Goal: Task Accomplishment & Management: Use online tool/utility

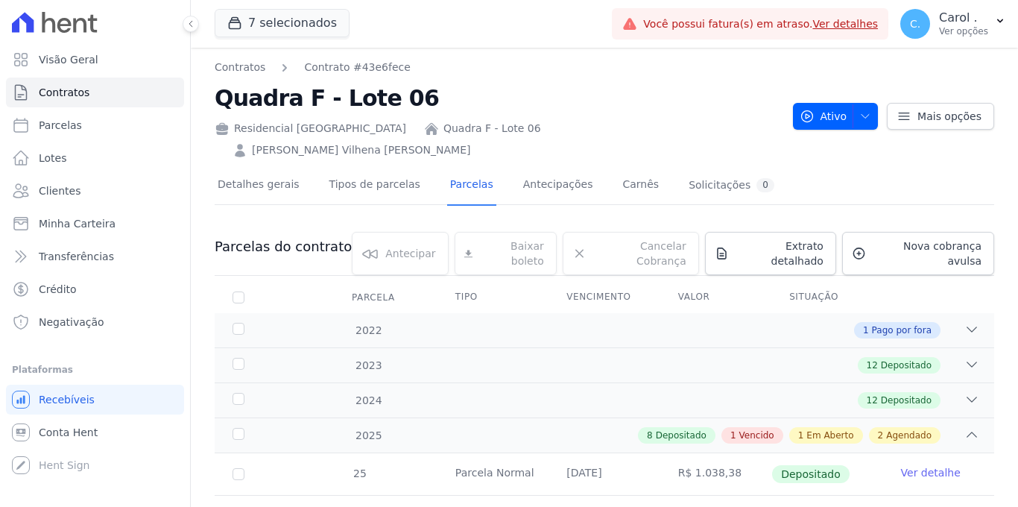
scroll to position [445, 0]
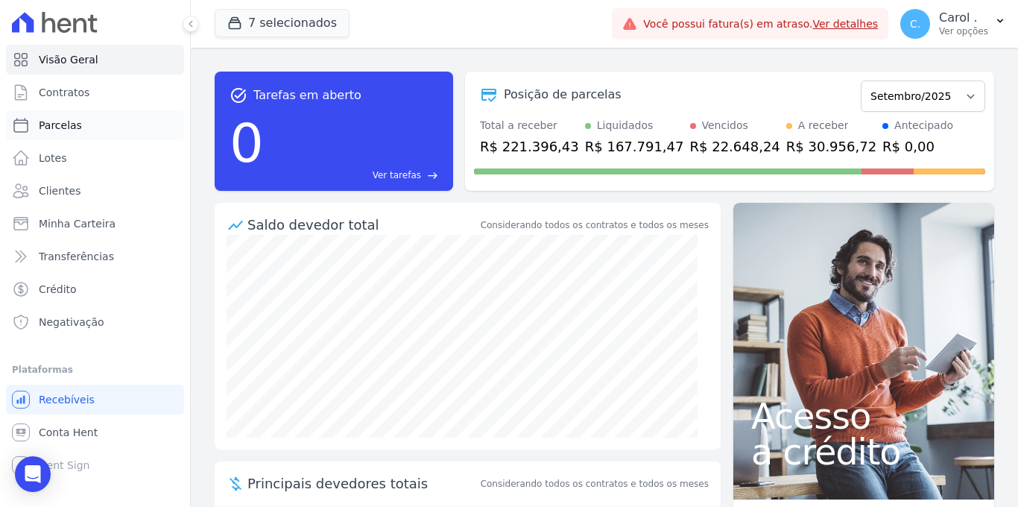
click at [85, 130] on link "Parcelas" at bounding box center [95, 125] width 178 height 30
select select
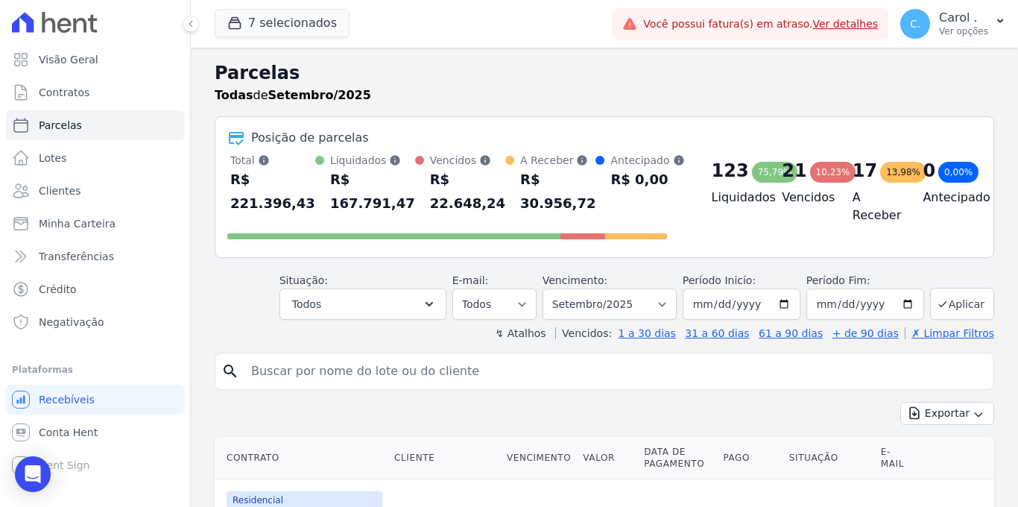
click at [386, 377] on input "search" at bounding box center [614, 371] width 745 height 30
type input "andressa"
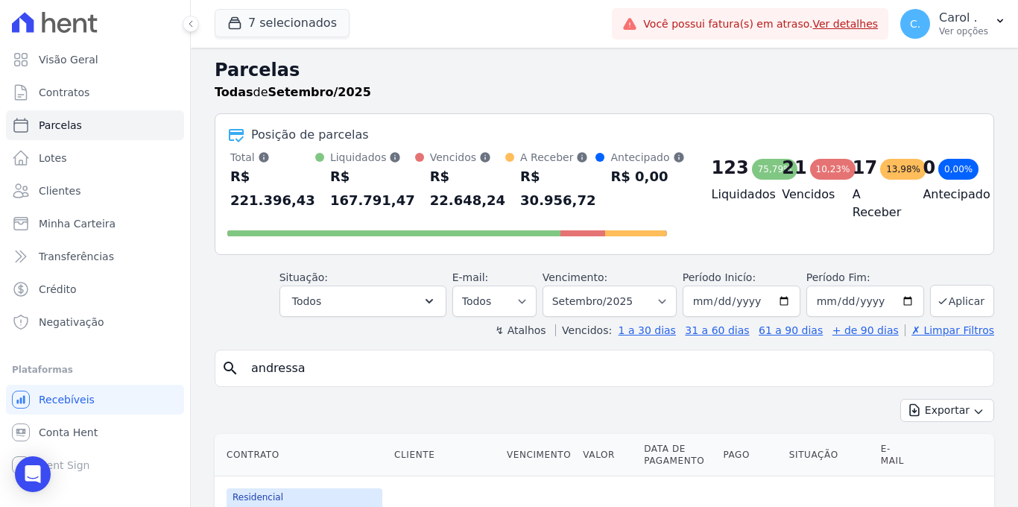
scroll to position [7, 0]
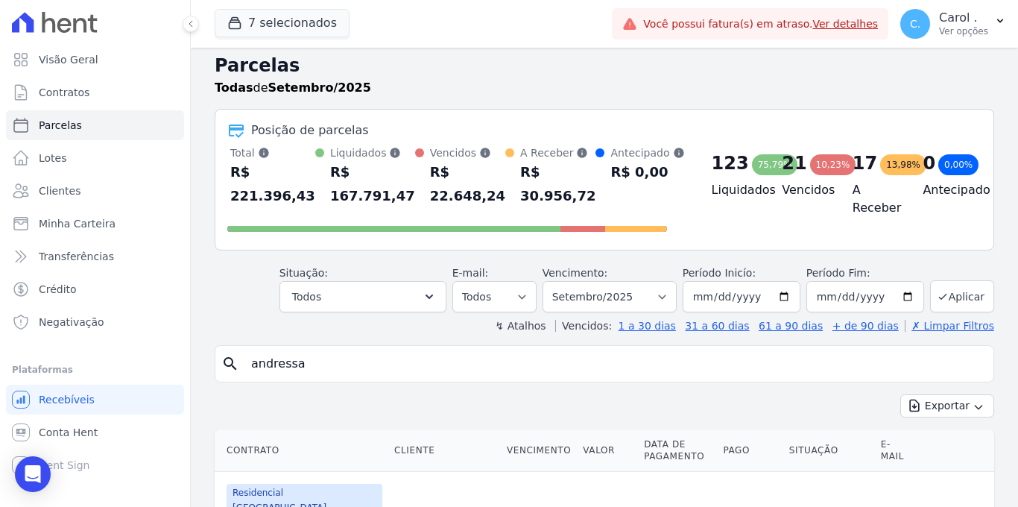
select select
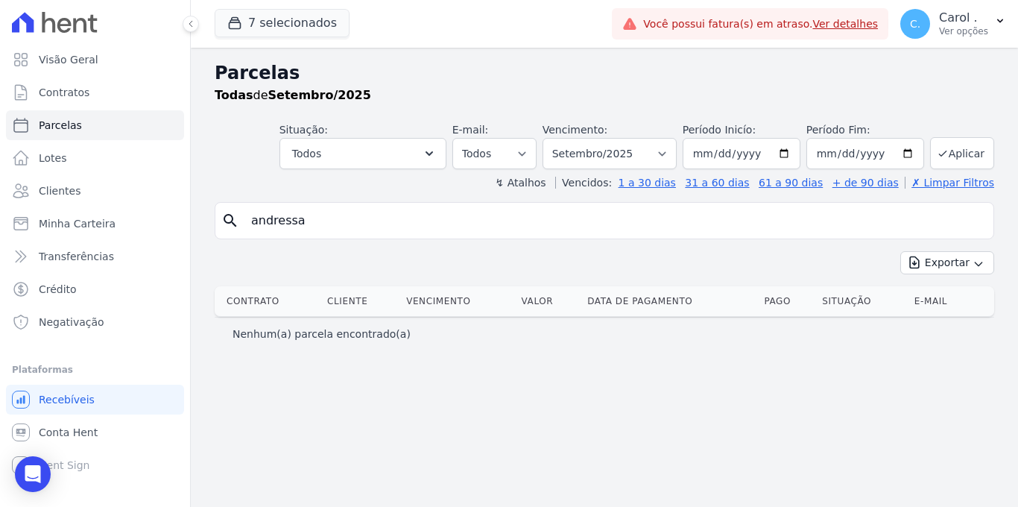
click at [342, 215] on input "andressa" at bounding box center [614, 221] width 745 height 30
type input "andresa"
select select
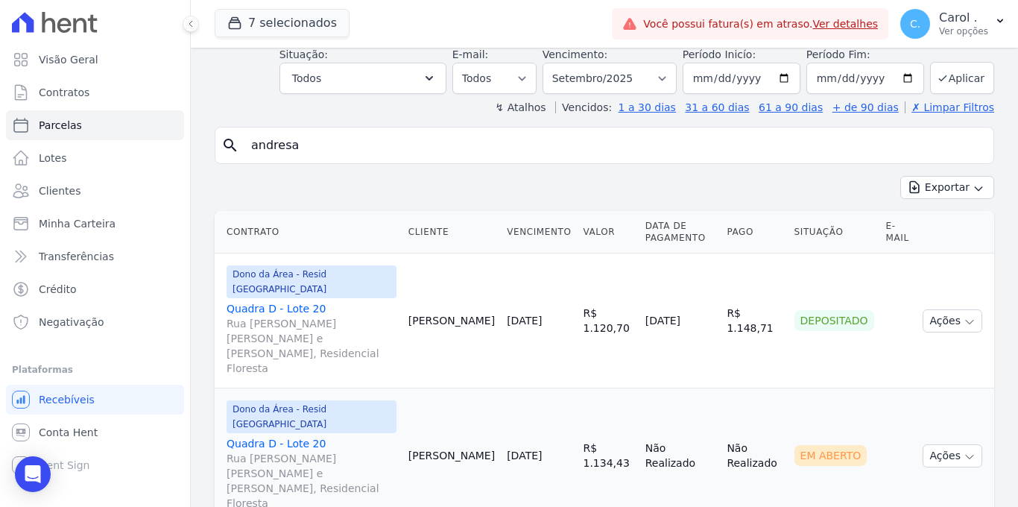
scroll to position [77, 0]
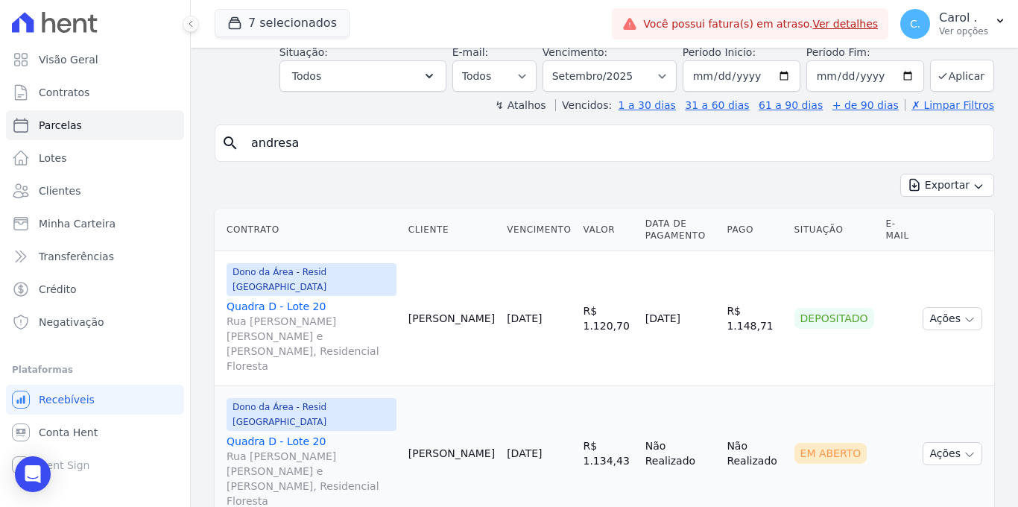
click at [273, 302] on link "Quadra D - Lote [GEOGRAPHIC_DATA][PERSON_NAME] [PERSON_NAME] e [PERSON_NAME], R…" at bounding box center [311, 336] width 170 height 74
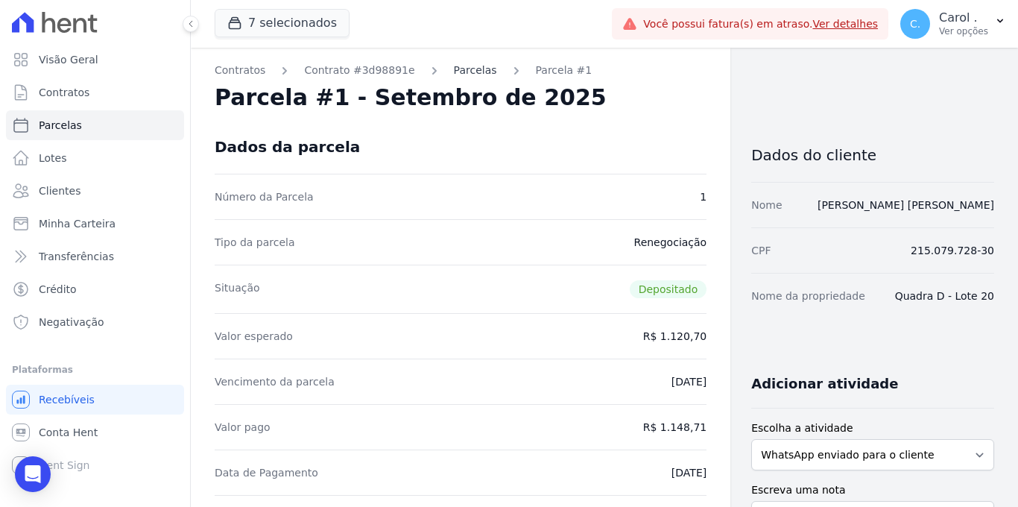
click at [472, 67] on link "Parcelas" at bounding box center [475, 71] width 43 height 16
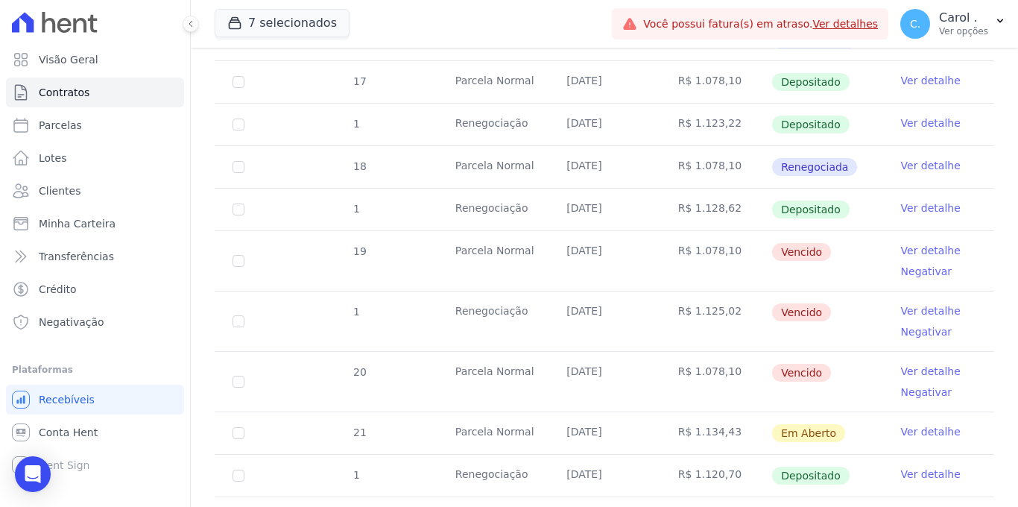
scroll to position [539, 0]
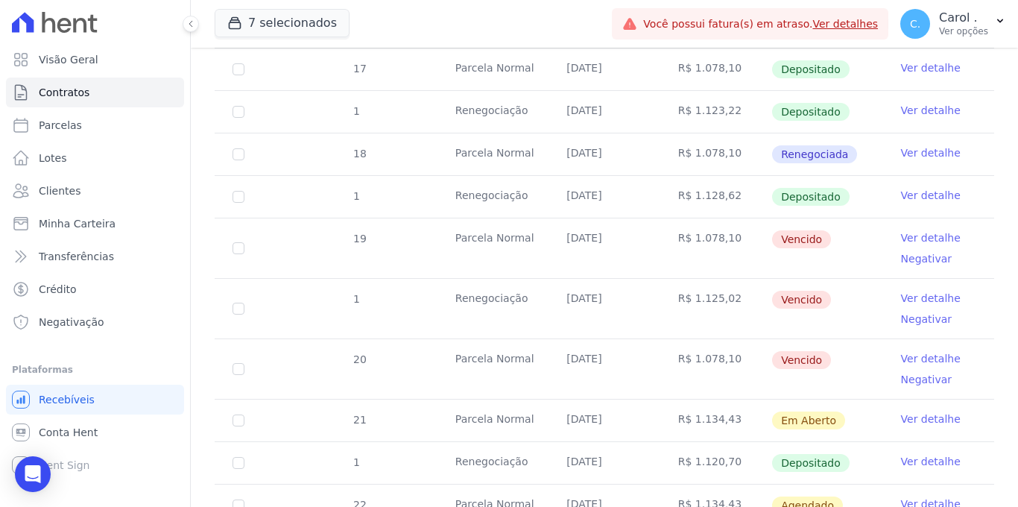
click at [240, 221] on td "19" at bounding box center [239, 248] width 48 height 60
click at [238, 242] on input "checkbox" at bounding box center [238, 248] width 12 height 12
checkbox input "true"
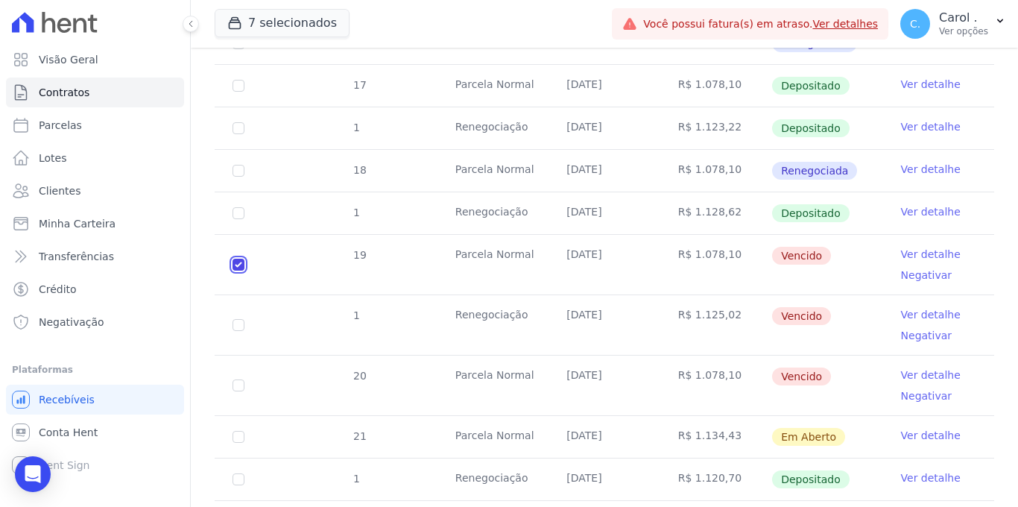
scroll to position [566, 0]
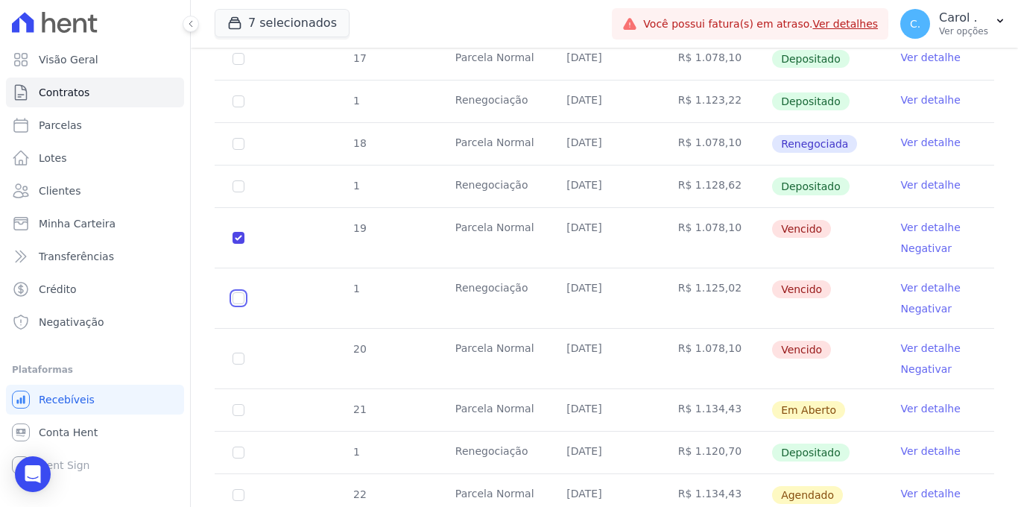
click at [238, 292] on input "checkbox" at bounding box center [238, 298] width 12 height 12
checkbox input "true"
click at [234, 352] on input "checkbox" at bounding box center [238, 358] width 12 height 12
checkbox input "true"
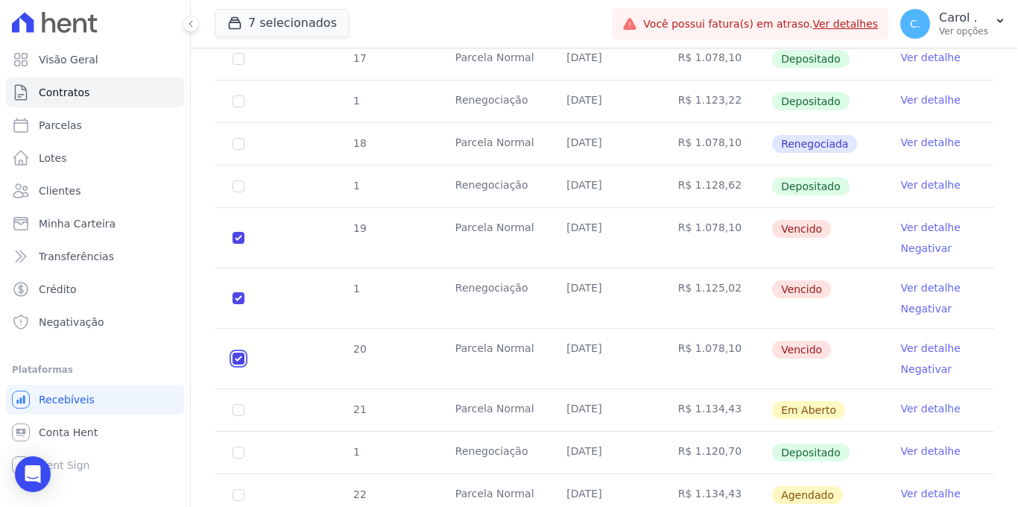
checkbox input "true"
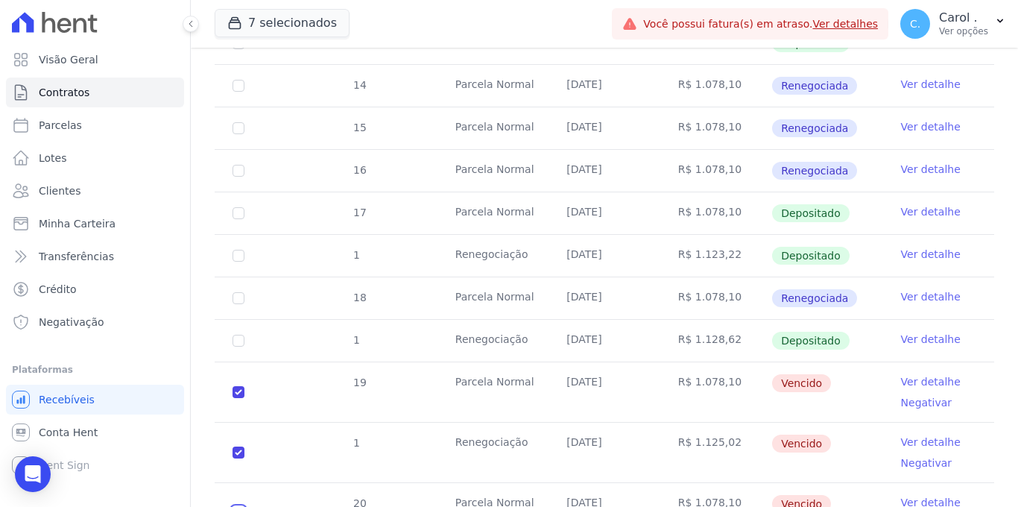
scroll to position [0, 0]
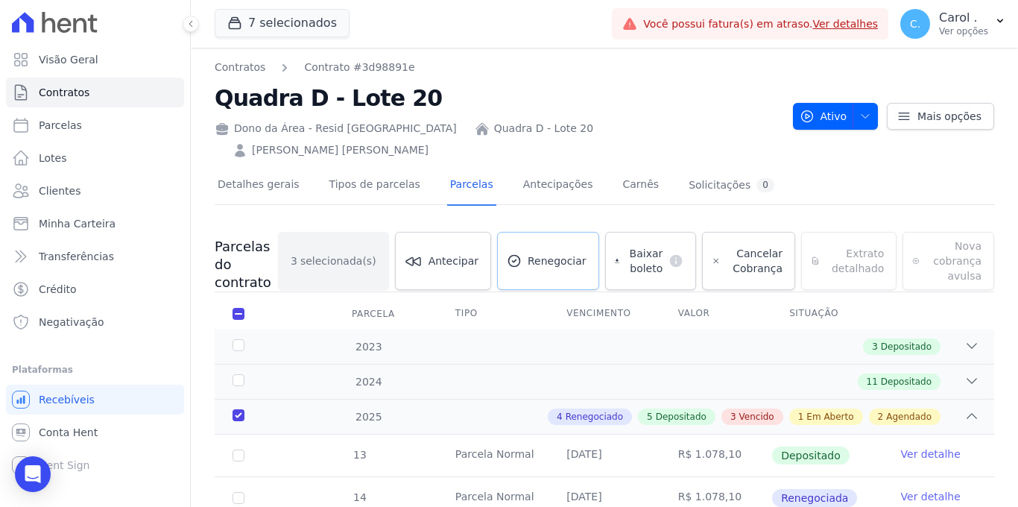
click at [548, 248] on link "Renegociar" at bounding box center [548, 261] width 102 height 58
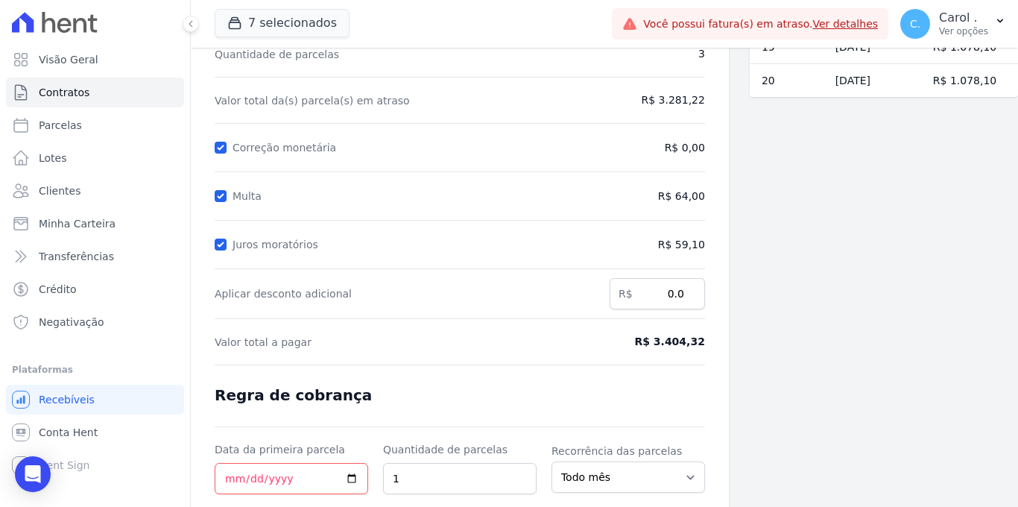
scroll to position [147, 0]
